Goal: Information Seeking & Learning: Understand process/instructions

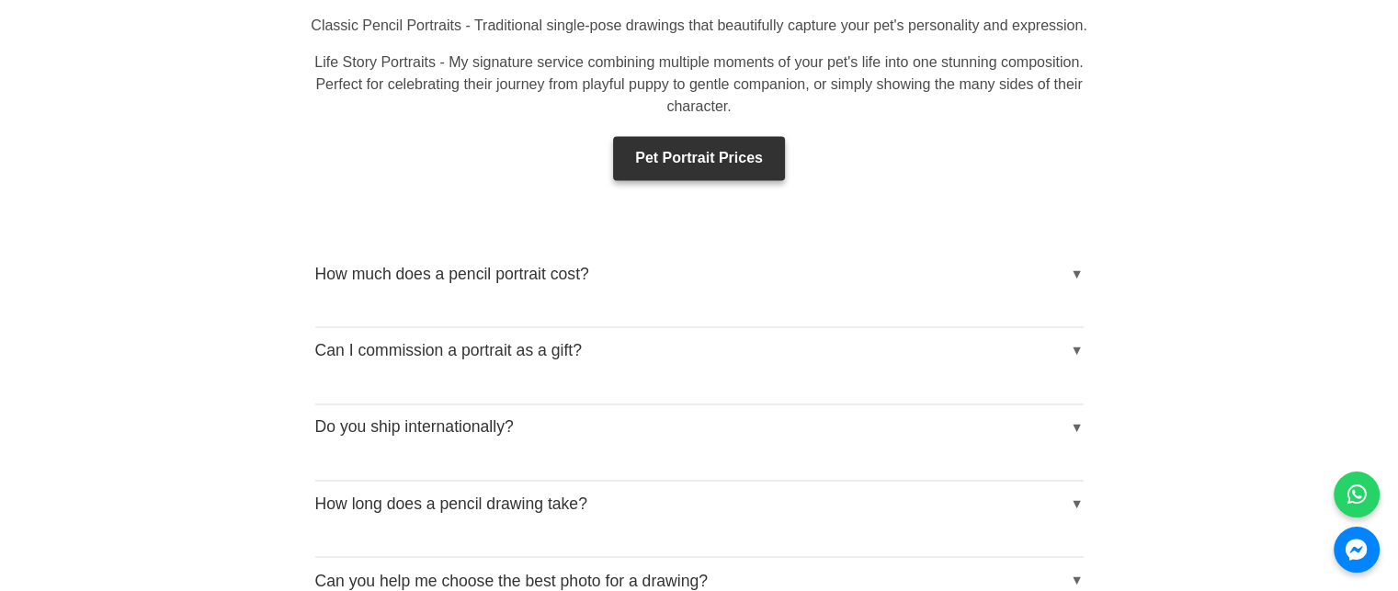
scroll to position [3032, 0]
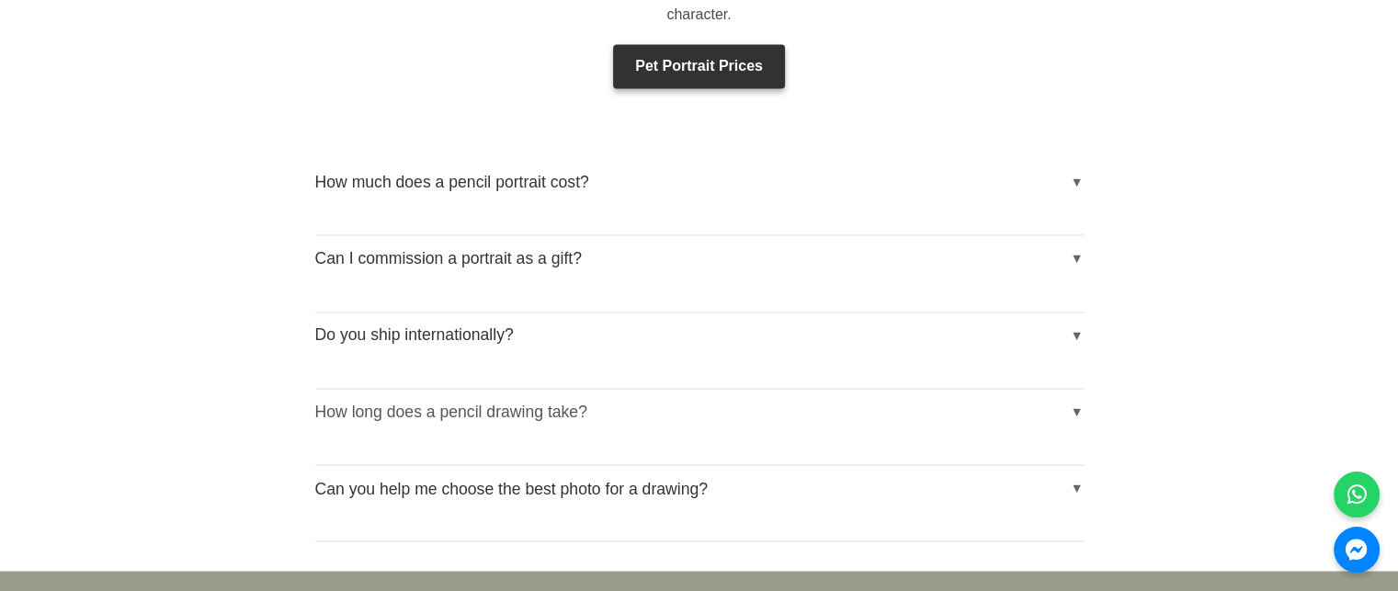
click at [1073, 389] on button "How long does a pencil drawing take?" at bounding box center [699, 412] width 768 height 46
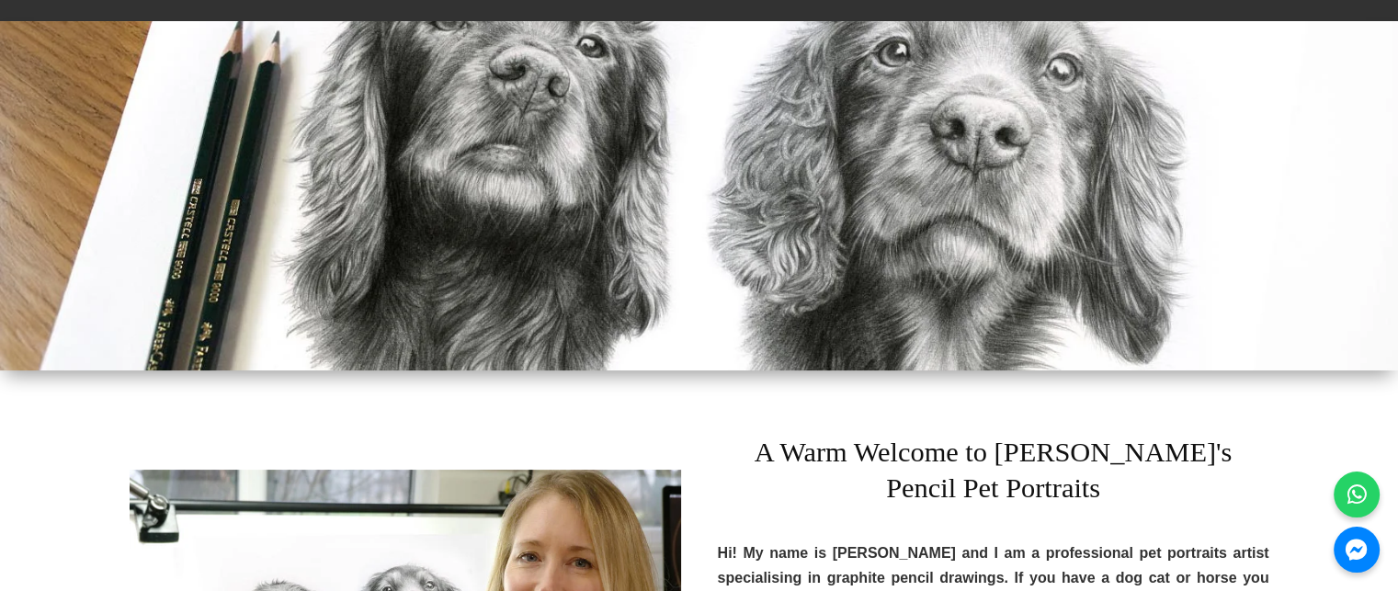
scroll to position [0, 0]
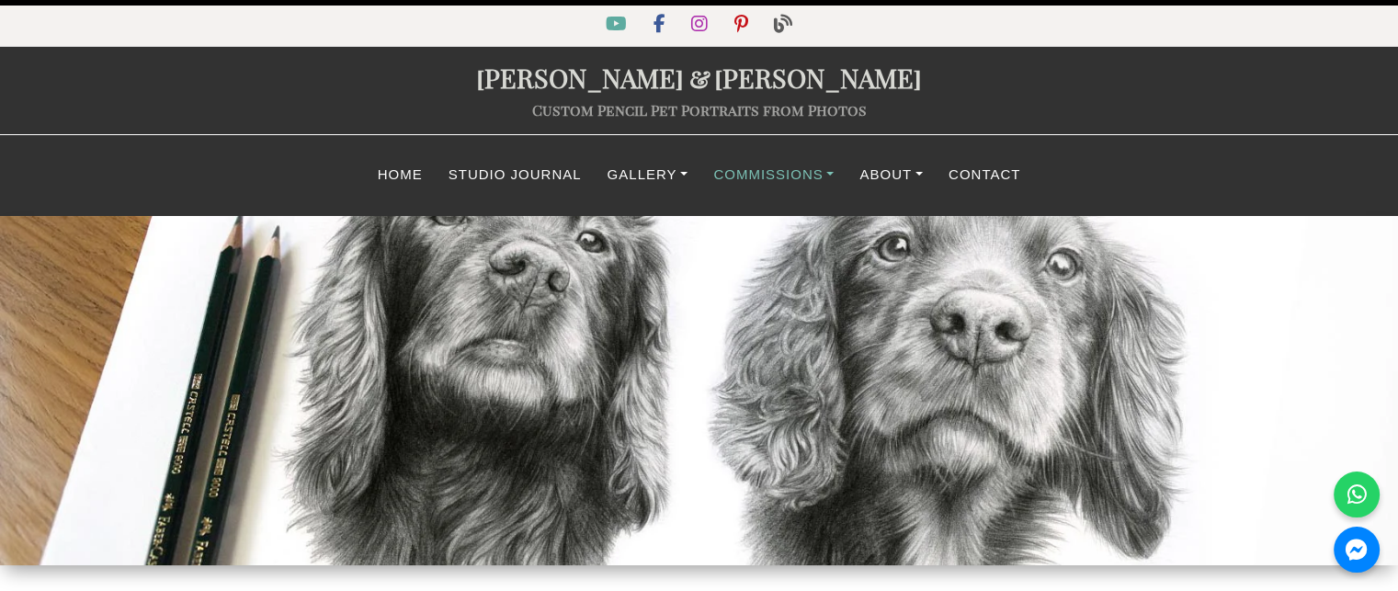
click at [772, 164] on link "Commissions" at bounding box center [773, 175] width 146 height 36
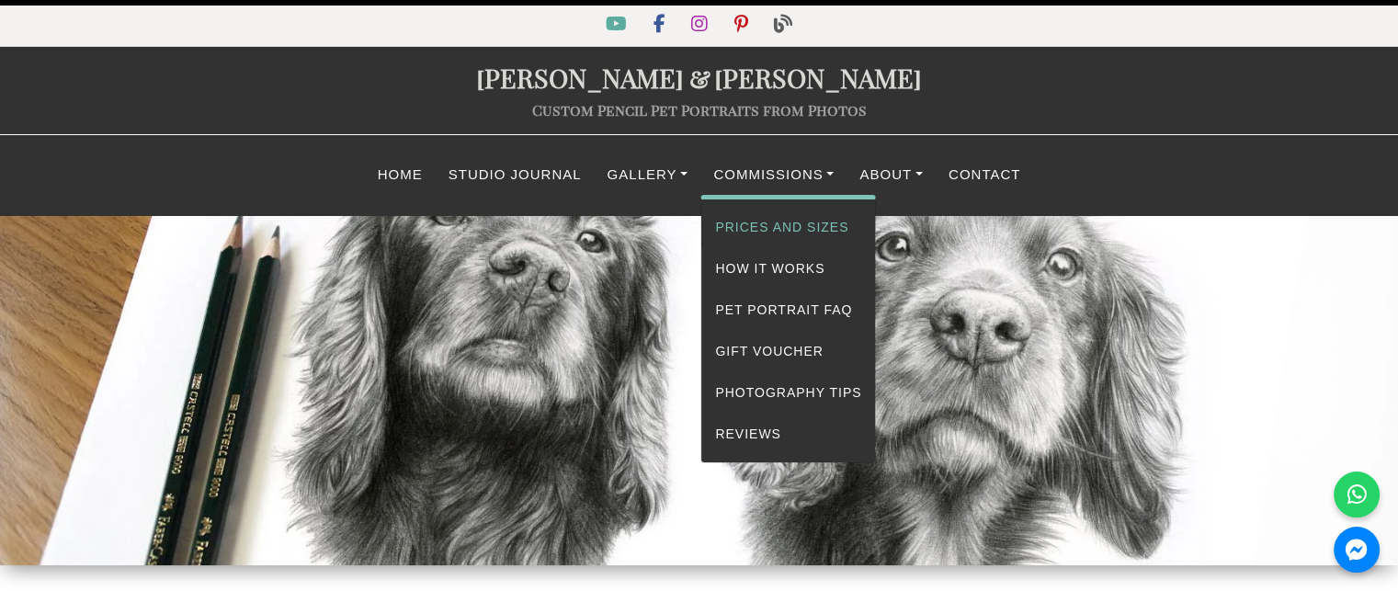
click at [787, 222] on link "Prices and Sizes" at bounding box center [788, 227] width 174 height 41
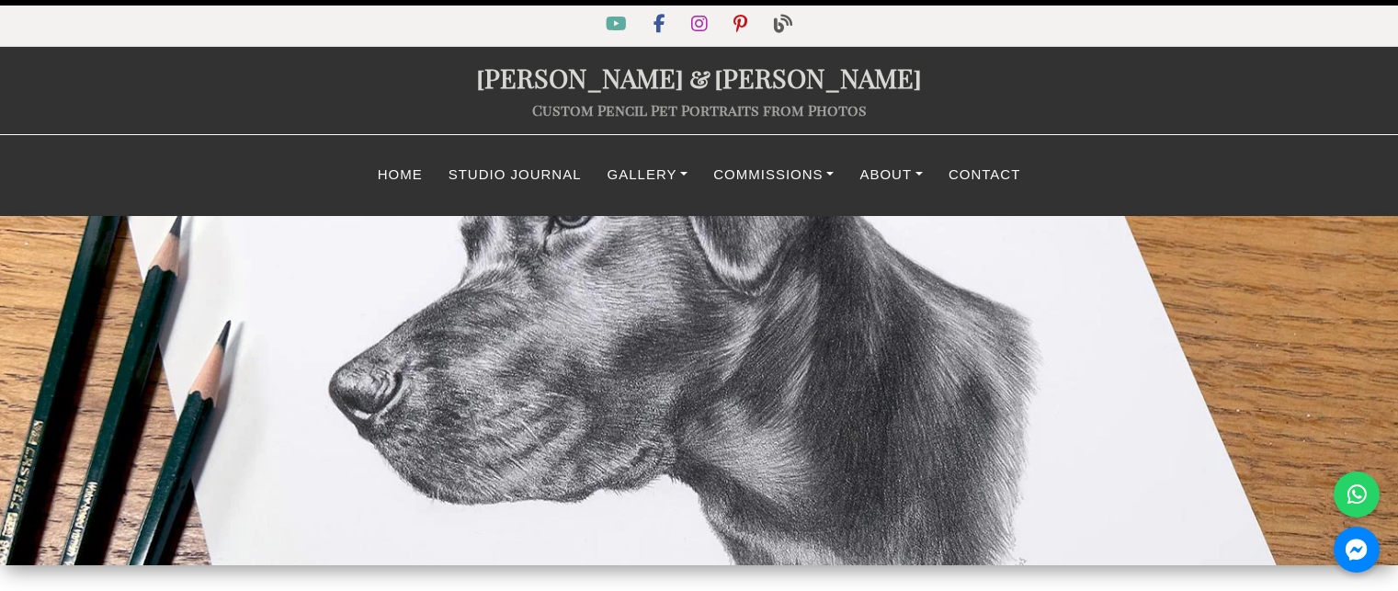
select select "GBP"
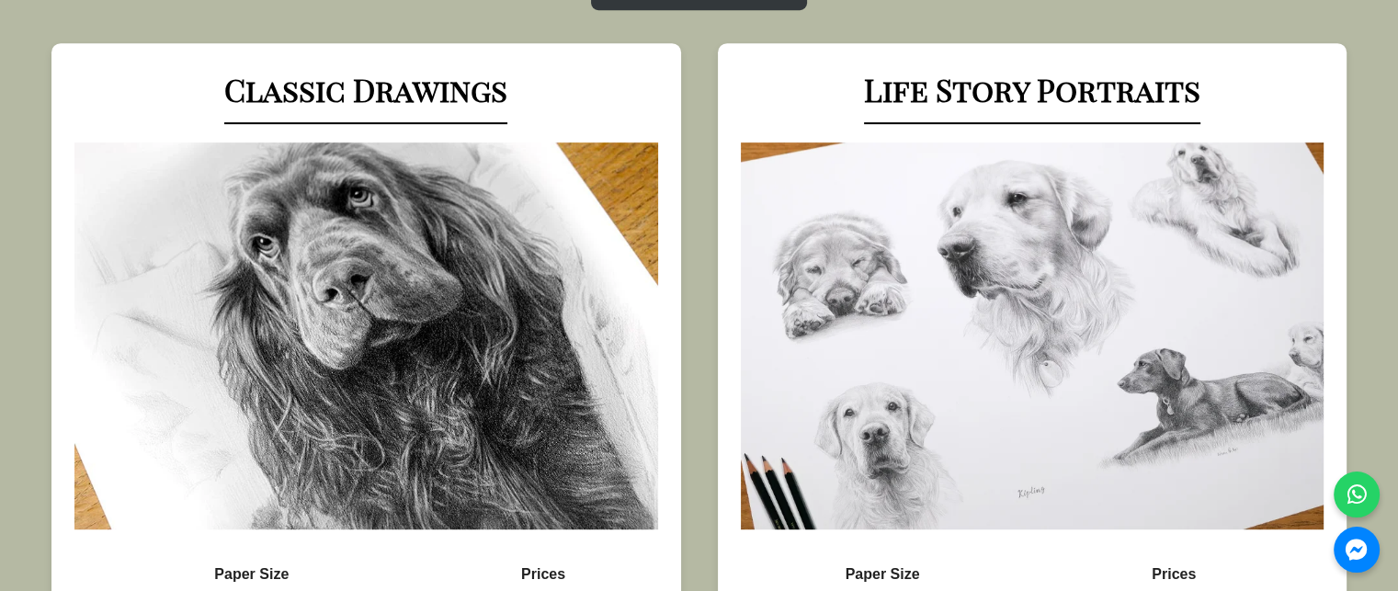
scroll to position [735, 0]
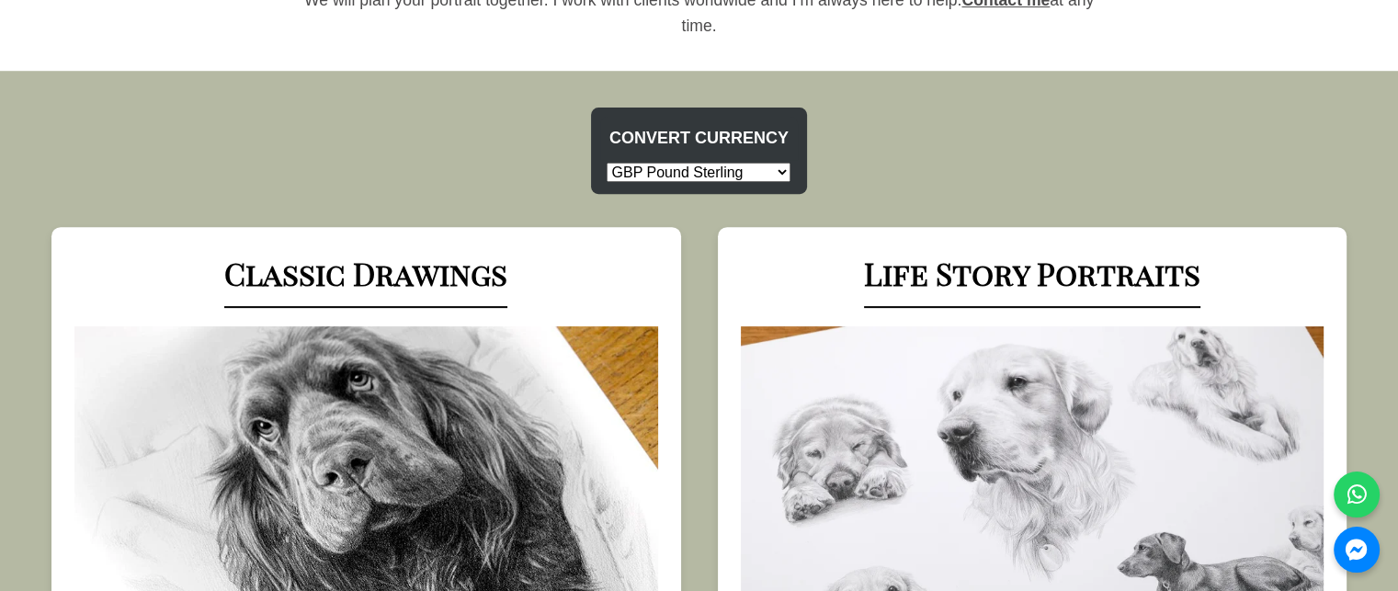
click at [773, 176] on select "USD US Dollar EUR Euro GBP Pound Sterling AUD Australian Dollar CAD Canadian Do…" at bounding box center [698, 172] width 184 height 19
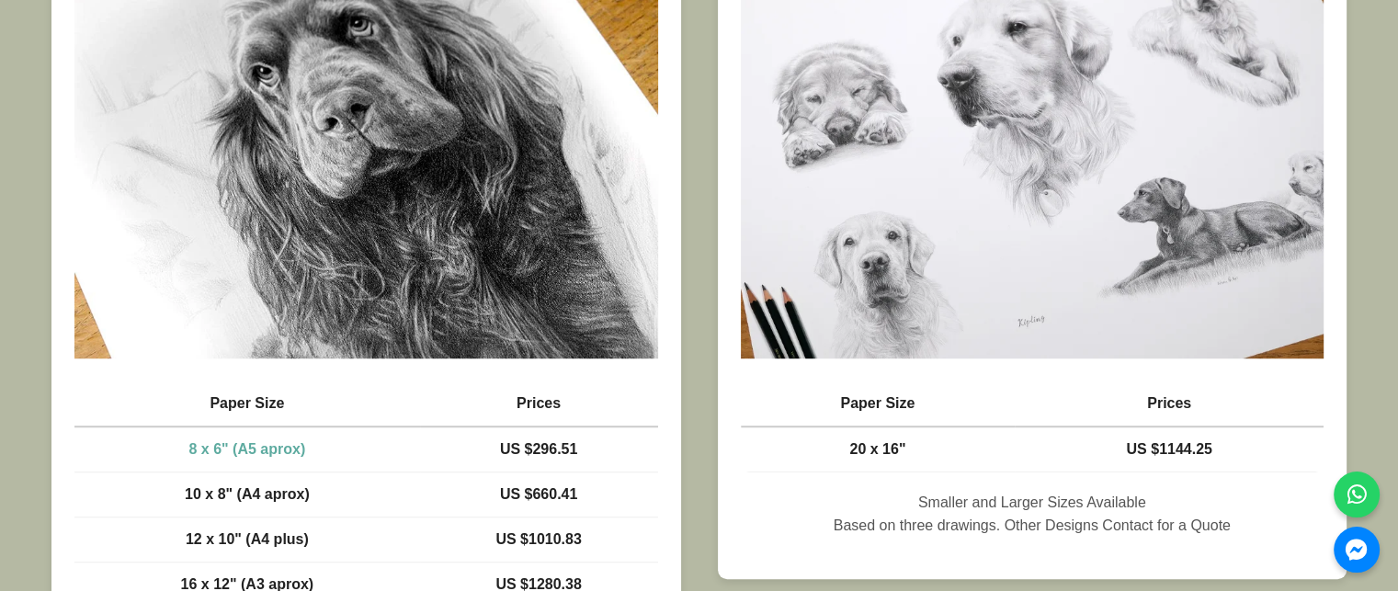
scroll to position [1011, 0]
